Goal: Information Seeking & Learning: Learn about a topic

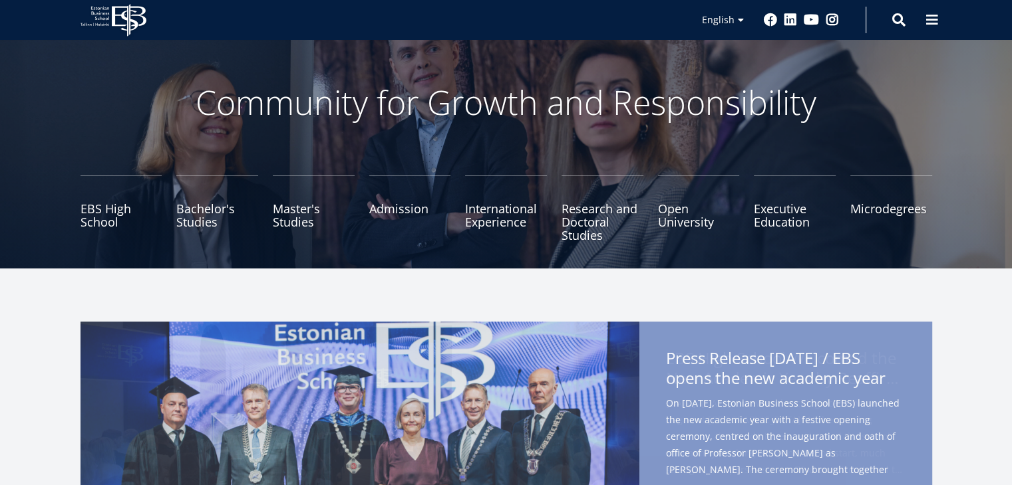
scroll to position [51, 0]
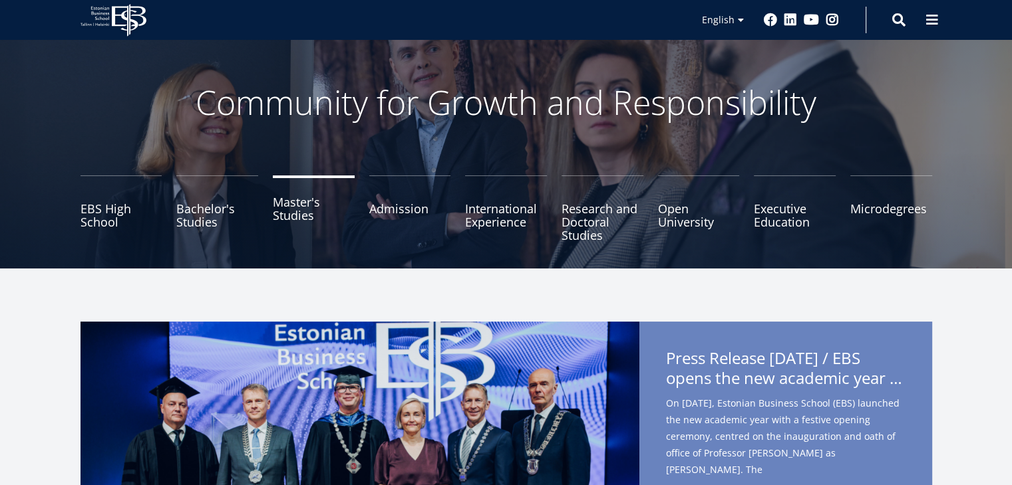
click at [301, 213] on link "Master's Studies" at bounding box center [314, 209] width 82 height 67
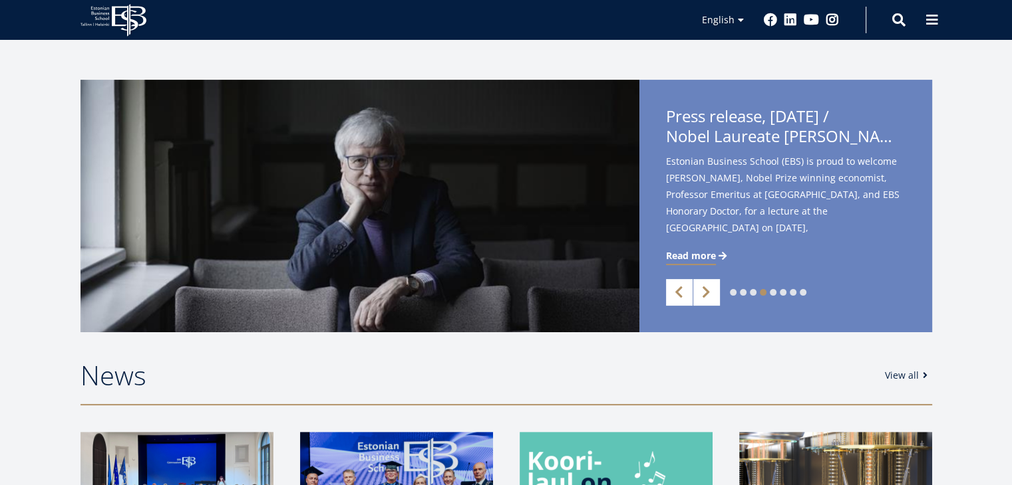
scroll to position [294, 0]
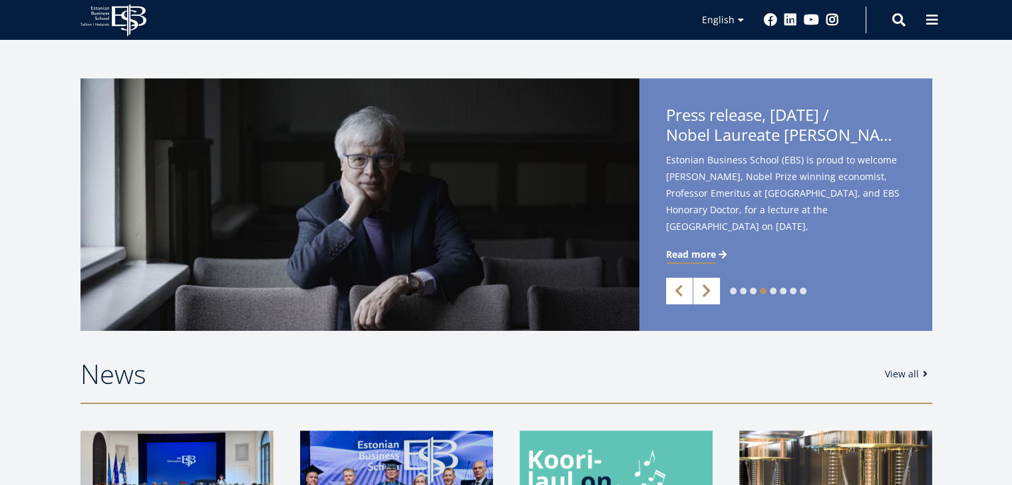
click at [702, 289] on link "Next" at bounding box center [706, 291] width 27 height 27
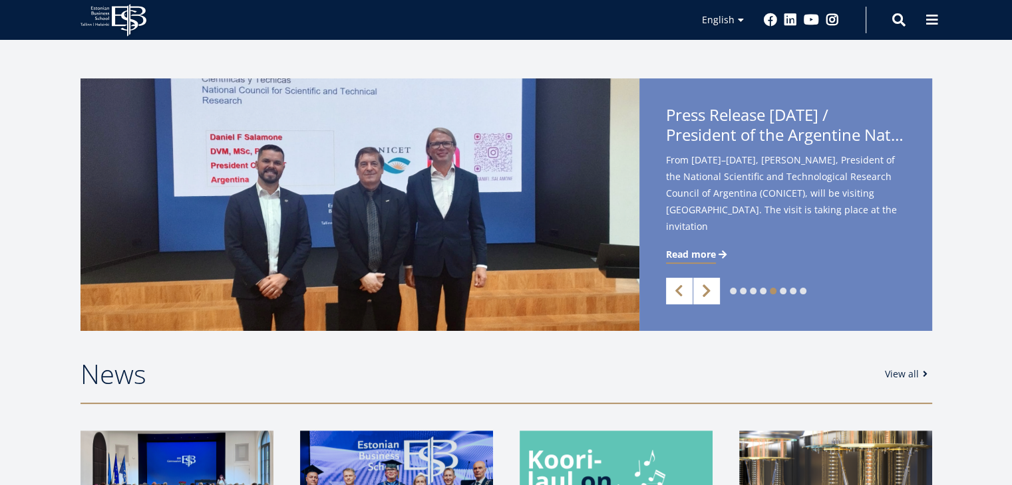
click at [702, 289] on link "Next" at bounding box center [706, 291] width 27 height 27
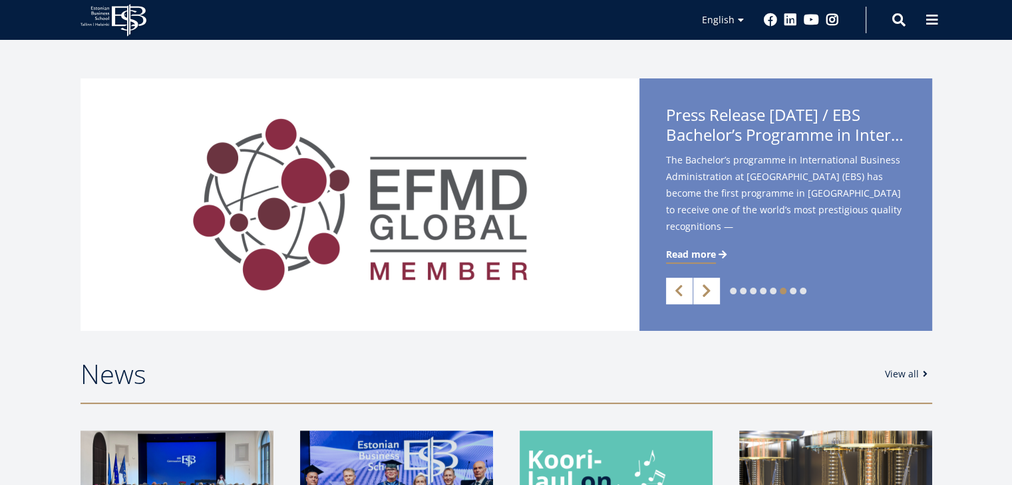
click at [702, 289] on link "Next" at bounding box center [706, 291] width 27 height 27
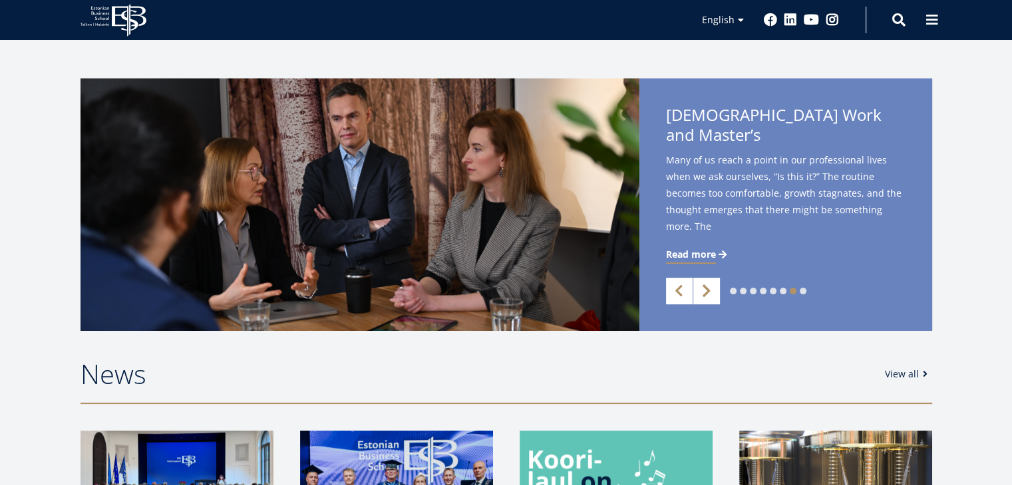
click at [702, 289] on link "Next" at bounding box center [706, 291] width 27 height 27
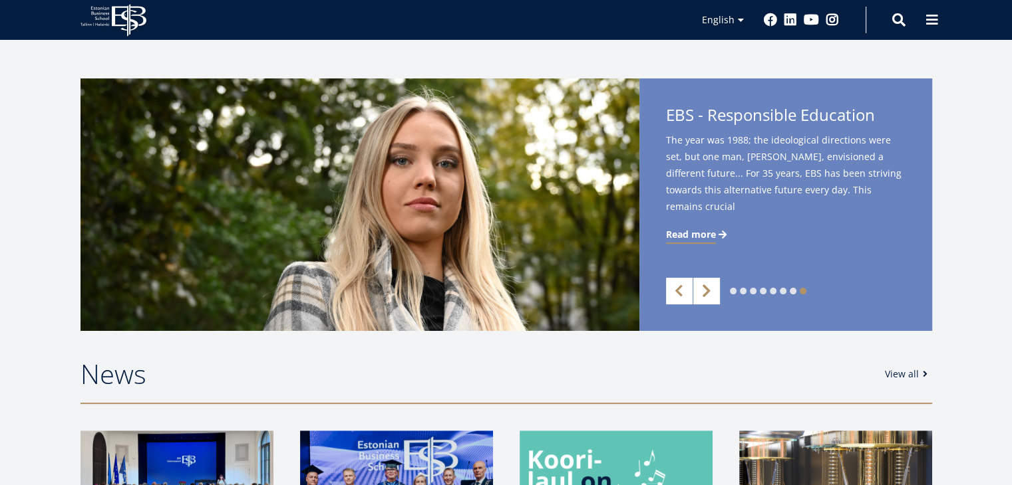
click at [702, 289] on link "Next" at bounding box center [706, 291] width 27 height 27
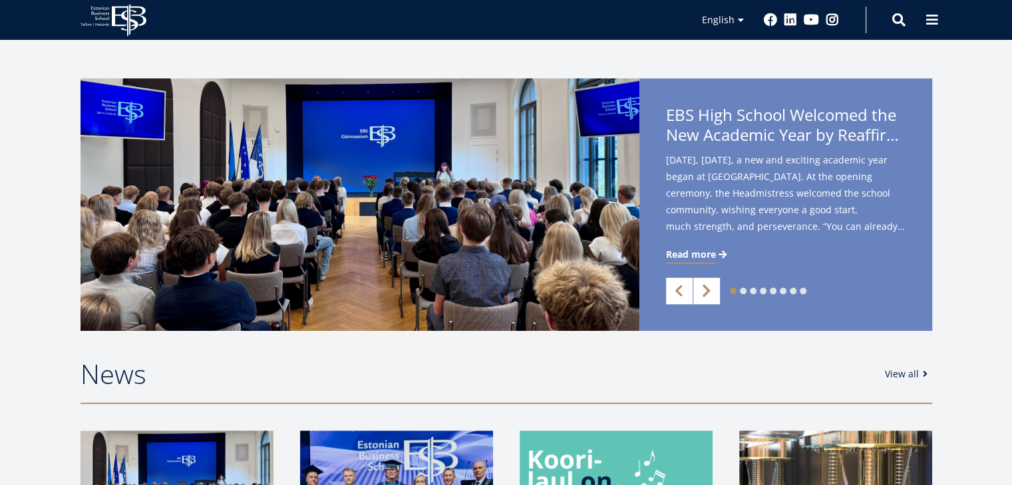
click at [702, 289] on link "Next" at bounding box center [706, 291] width 27 height 27
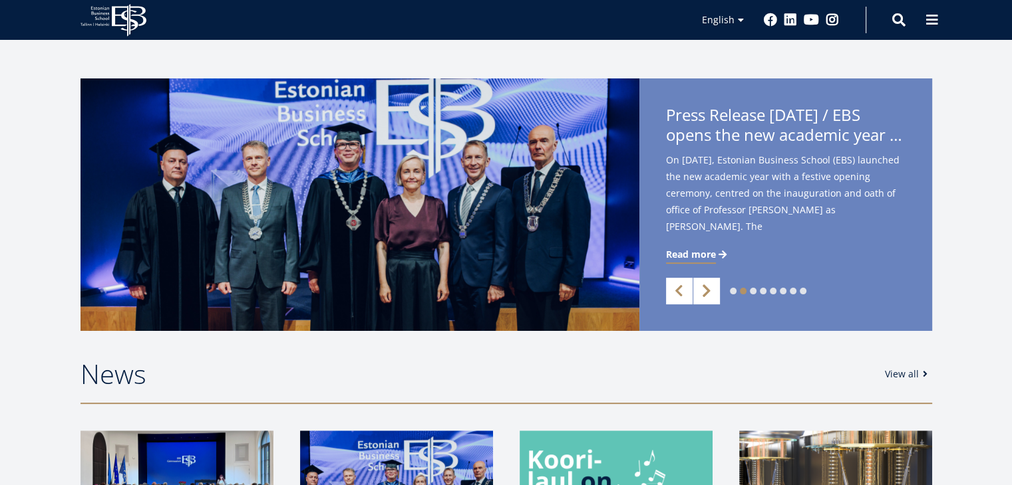
click at [702, 289] on link "Next" at bounding box center [706, 291] width 27 height 27
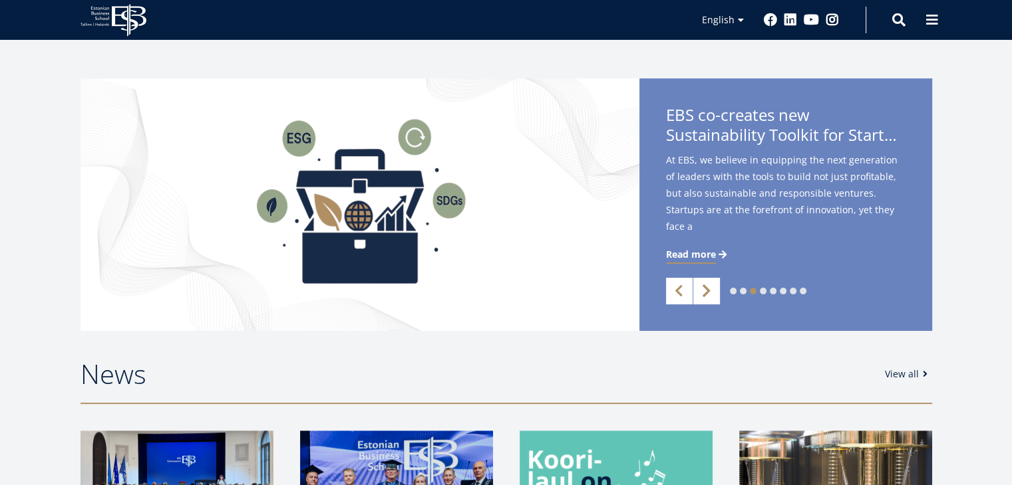
click at [702, 289] on link "Next" at bounding box center [706, 291] width 27 height 27
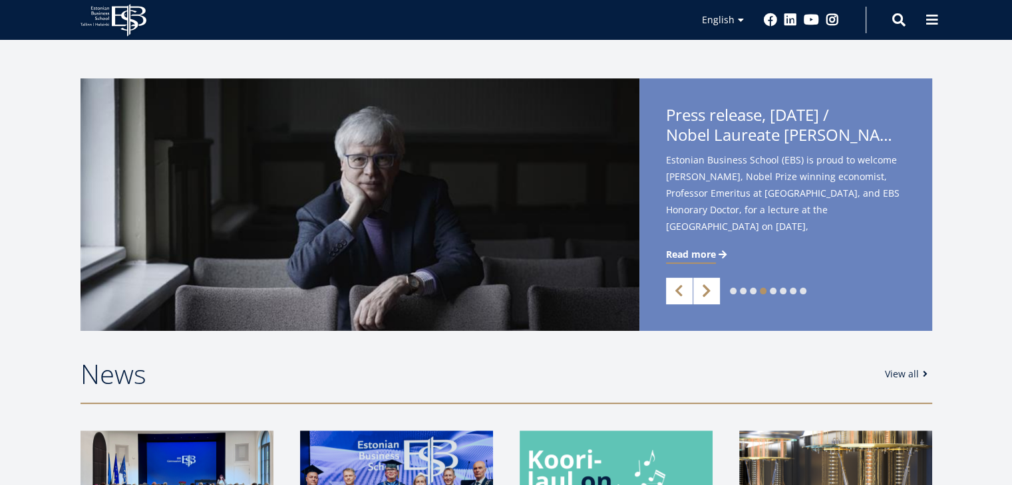
click at [702, 289] on link "Next" at bounding box center [706, 291] width 27 height 27
